Goal: Information Seeking & Learning: Learn about a topic

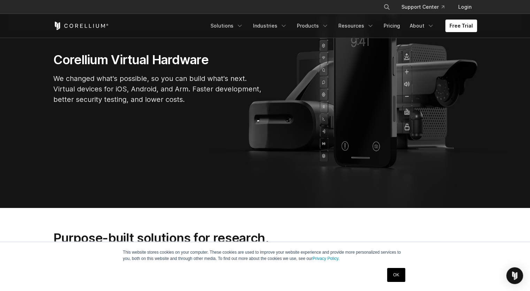
click at [397, 273] on link "OK" at bounding box center [396, 275] width 18 height 14
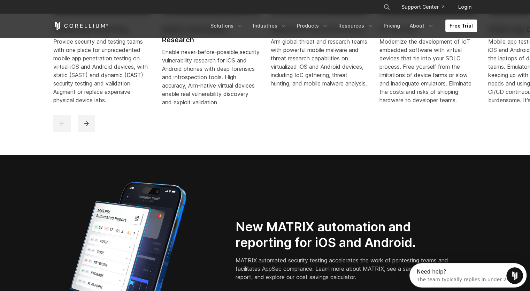
scroll to position [465, 0]
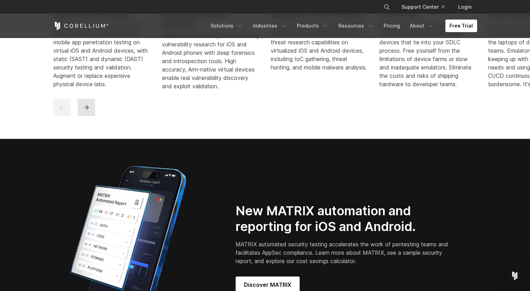
click at [87, 111] on icon "next" at bounding box center [86, 107] width 7 height 7
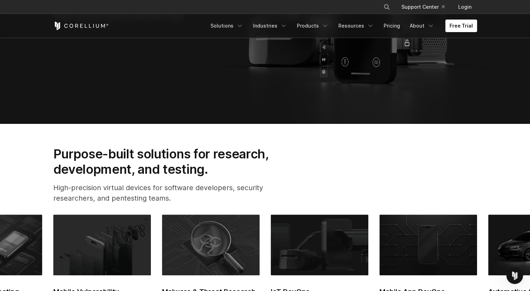
scroll to position [125, 0]
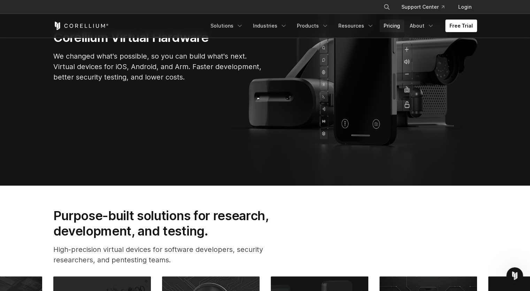
click at [396, 24] on link "Pricing" at bounding box center [391, 26] width 25 height 13
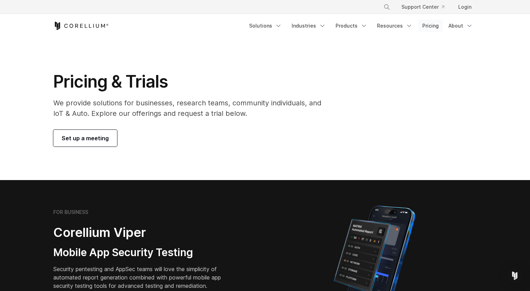
click at [433, 26] on link "Pricing" at bounding box center [430, 26] width 25 height 13
click at [409, 24] on icon "Navigation Menu" at bounding box center [409, 25] width 7 height 7
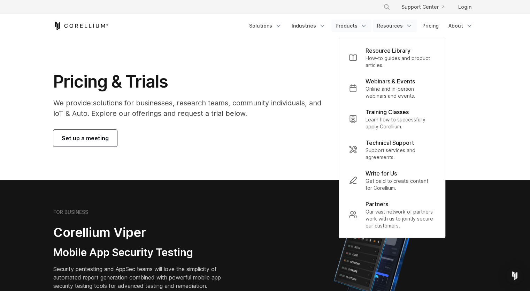
click at [364, 24] on icon "Navigation Menu" at bounding box center [363, 25] width 7 height 7
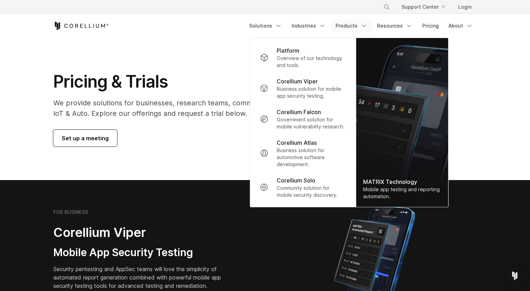
click at [204, 99] on p "We provide solutions for businesses, research teams, community individuals, and…" at bounding box center [192, 108] width 278 height 21
